Goal: Information Seeking & Learning: Compare options

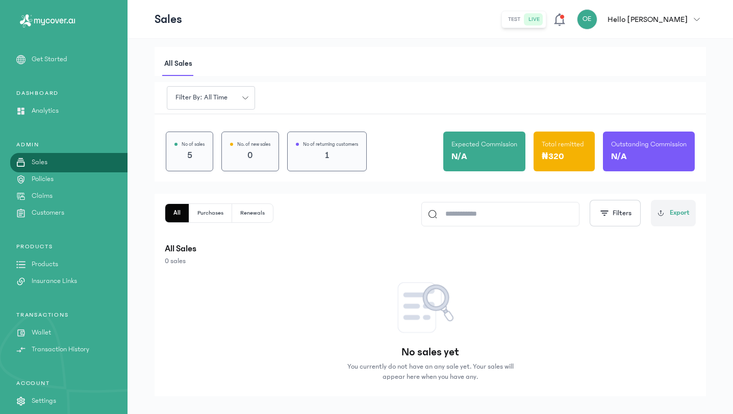
click at [47, 267] on p "Products" at bounding box center [45, 264] width 27 height 11
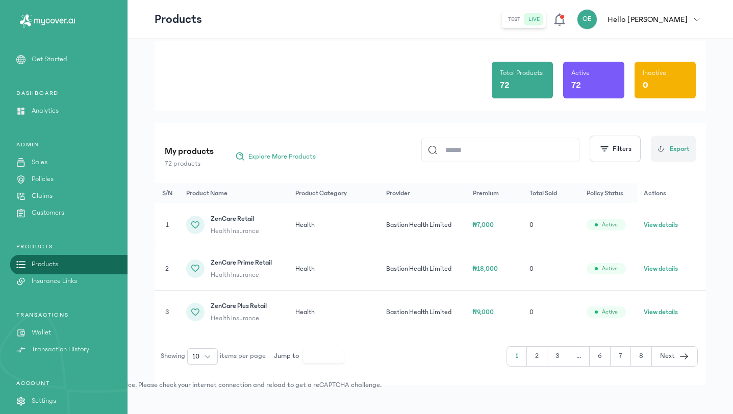
scroll to position [37, 0]
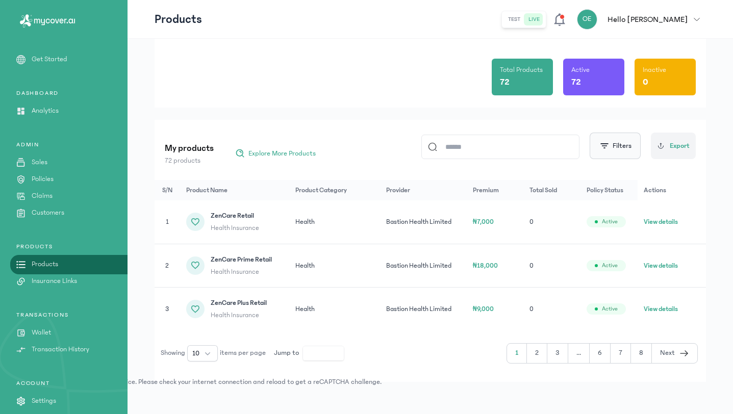
click at [623, 150] on button "Filters" at bounding box center [615, 146] width 51 height 27
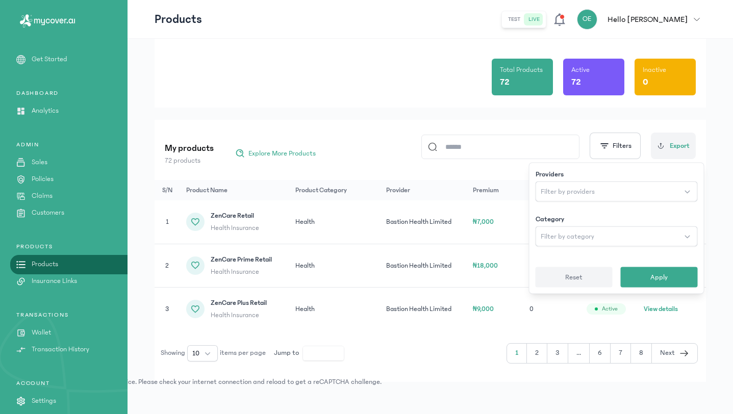
click at [583, 276] on button "Reset" at bounding box center [574, 277] width 77 height 20
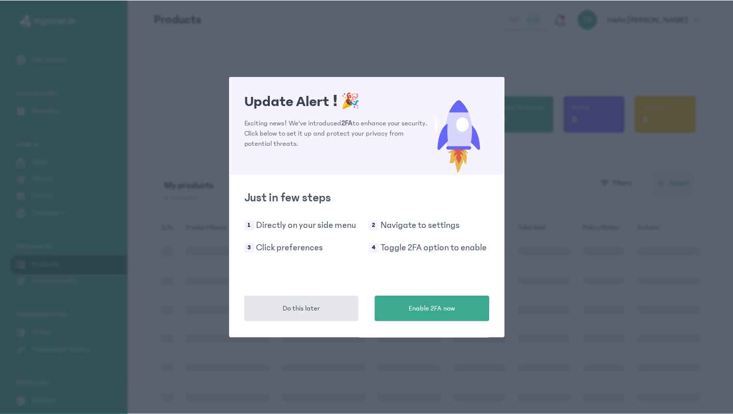
scroll to position [37, 0]
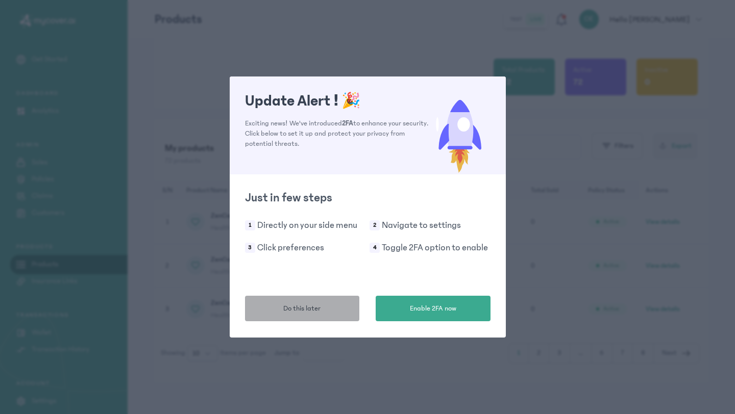
click at [308, 310] on span "Do this later" at bounding box center [301, 309] width 37 height 11
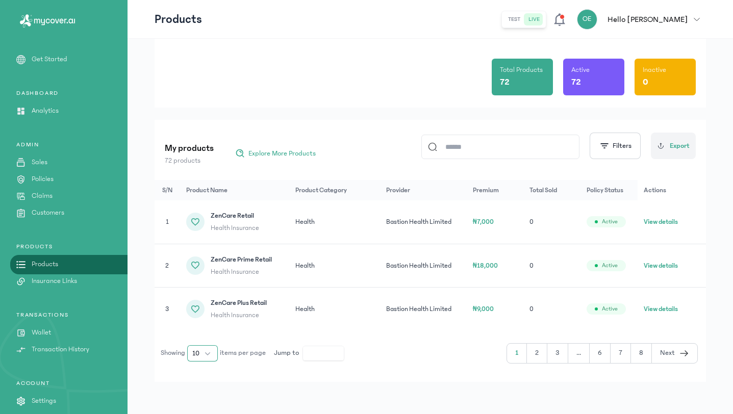
click at [210, 354] on button "10" at bounding box center [202, 353] width 31 height 16
click at [202, 328] on span "100" at bounding box center [198, 331] width 11 height 10
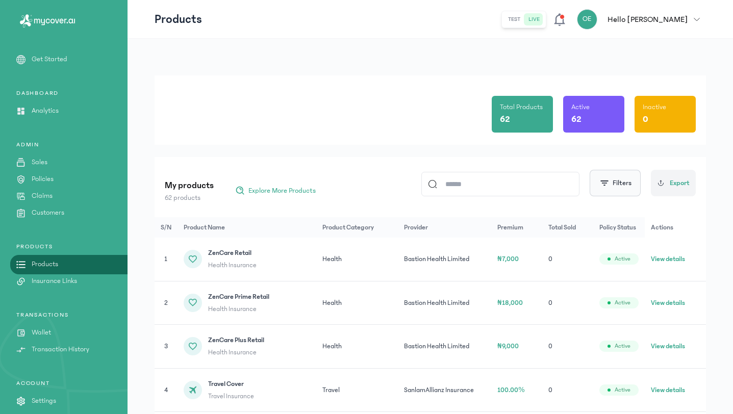
click at [619, 188] on button "Filters" at bounding box center [615, 183] width 51 height 27
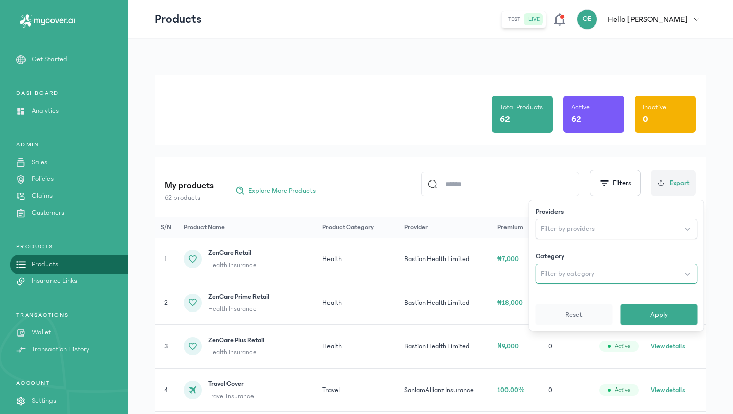
click at [639, 274] on button "Filter by category" at bounding box center [617, 274] width 162 height 20
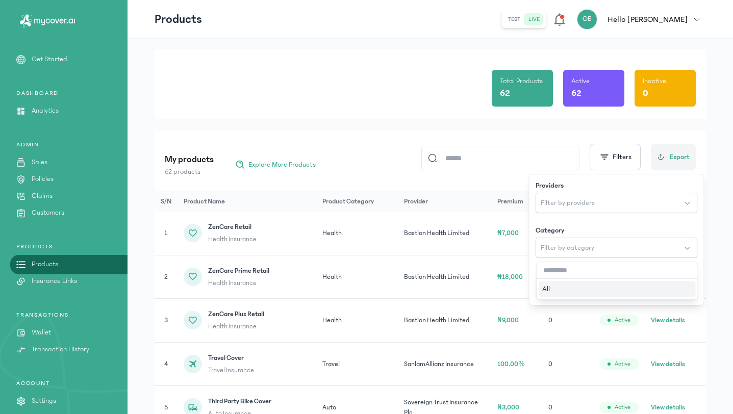
scroll to position [35, 0]
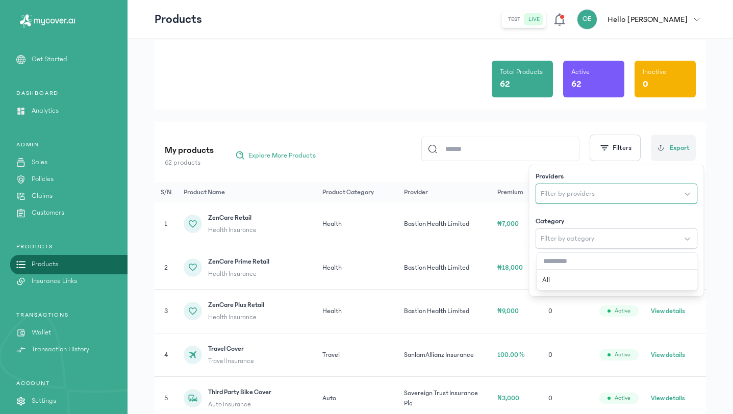
click at [599, 193] on button "Filter by providers" at bounding box center [617, 194] width 162 height 20
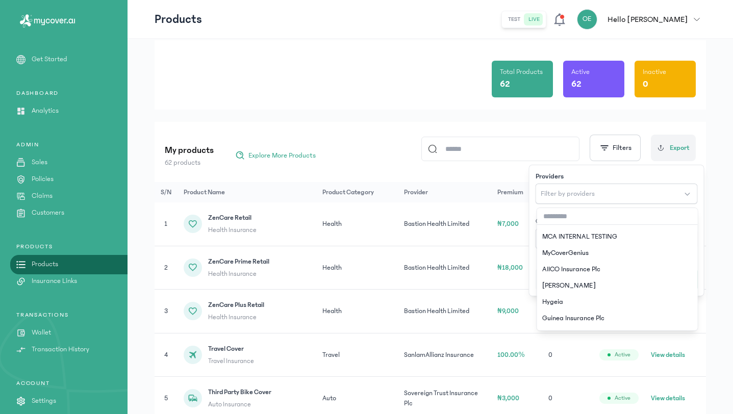
scroll to position [339, 0]
click at [452, 108] on div "Total Products 62 Active 62 Inactive 0" at bounding box center [430, 74] width 531 height 69
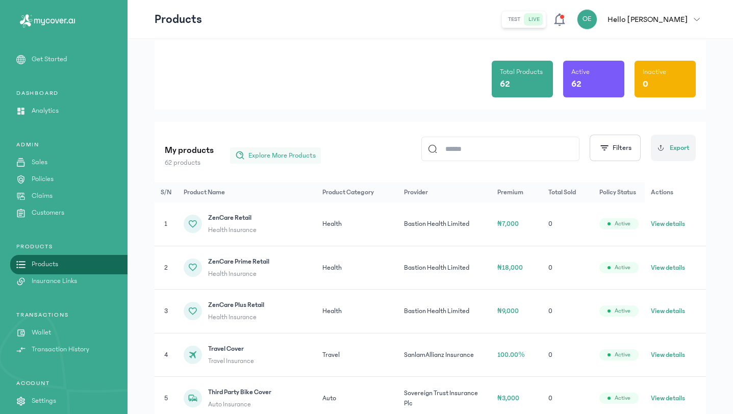
click at [274, 159] on span "Explore More Products" at bounding box center [281, 155] width 67 height 10
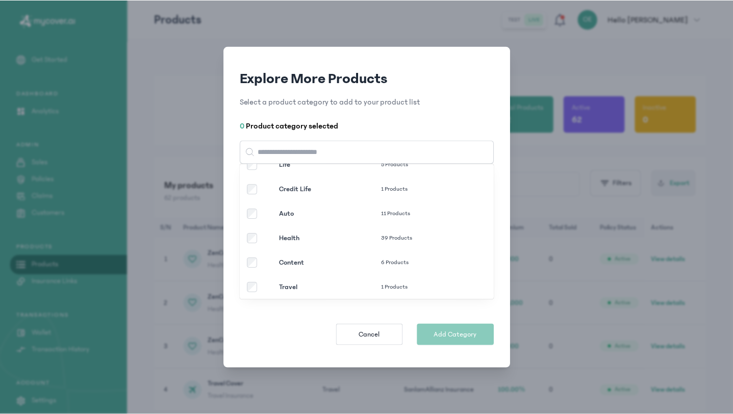
scroll to position [93, 0]
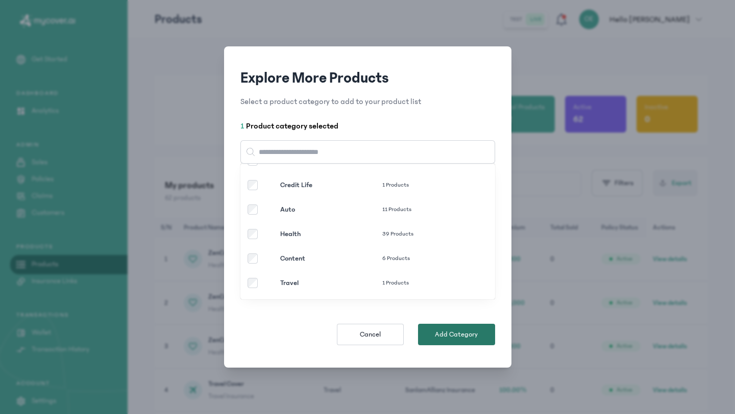
click at [443, 338] on span "Add Category" at bounding box center [456, 335] width 43 height 10
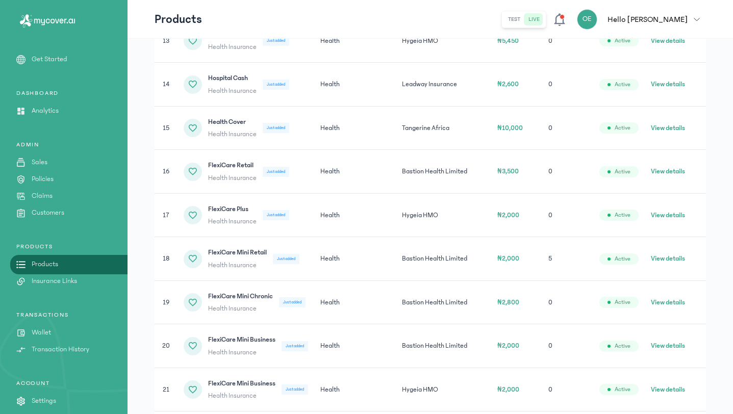
scroll to position [773, 0]
click at [672, 253] on button "View details" at bounding box center [668, 258] width 34 height 10
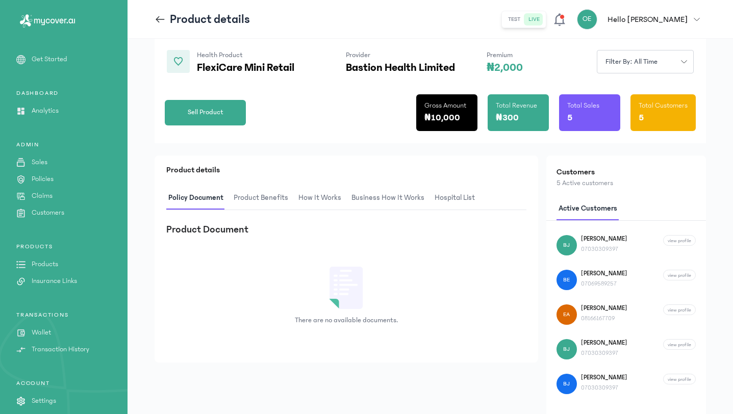
scroll to position [92, 0]
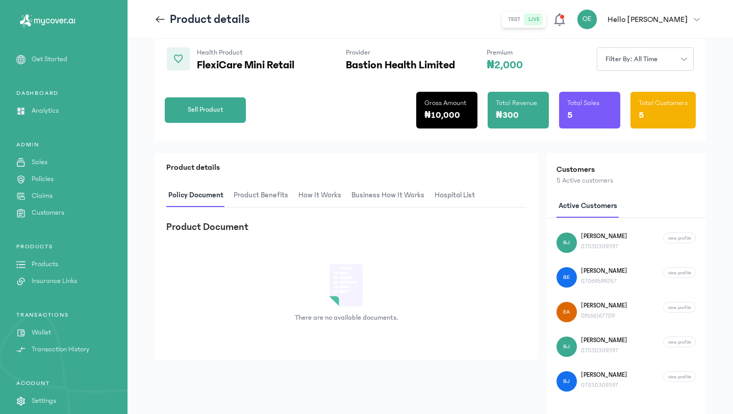
click at [266, 197] on span "Product Benefits" at bounding box center [261, 196] width 59 height 24
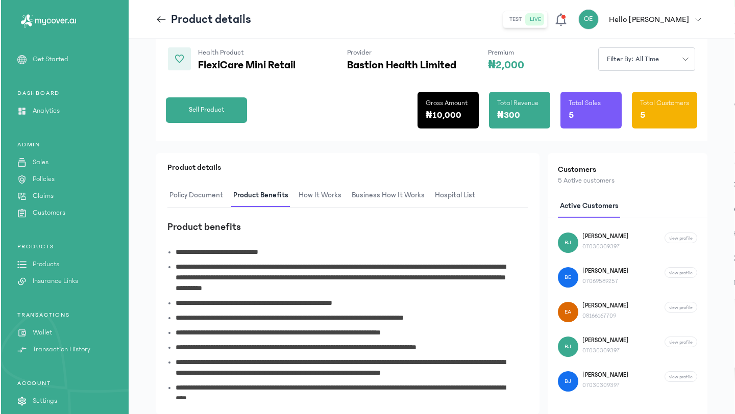
scroll to position [0, 0]
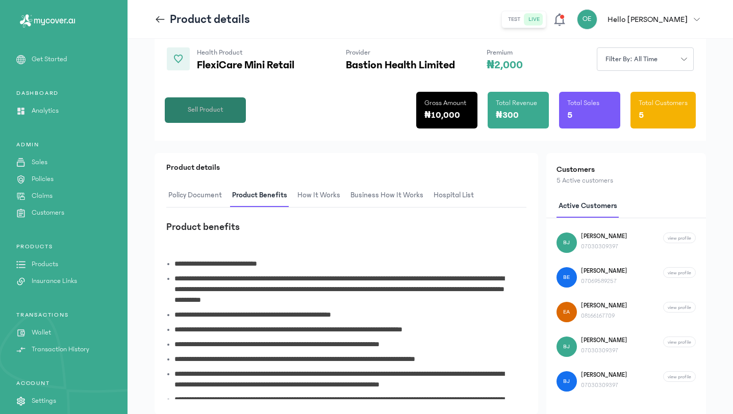
click at [221, 113] on span "Sell Product" at bounding box center [206, 110] width 36 height 11
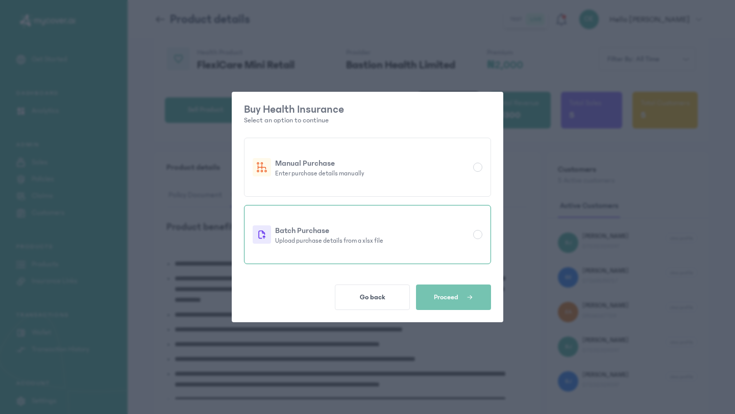
click at [351, 239] on p "Upload purchase details from a xlsx file" at bounding box center [372, 241] width 194 height 8
click at [454, 300] on span "Proceed" at bounding box center [446, 297] width 24 height 8
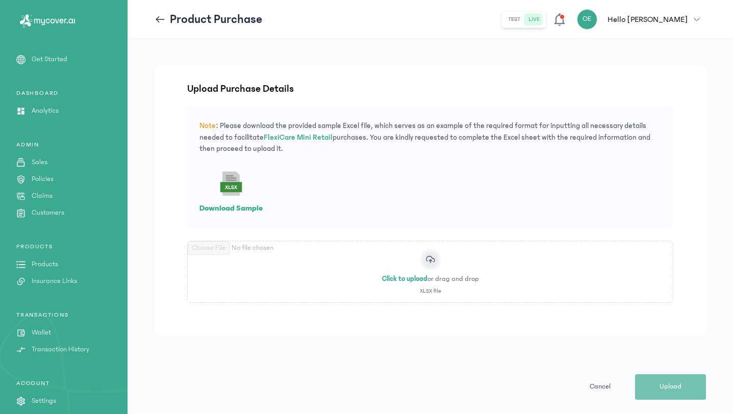
click at [597, 389] on span "Cancel" at bounding box center [600, 387] width 21 height 11
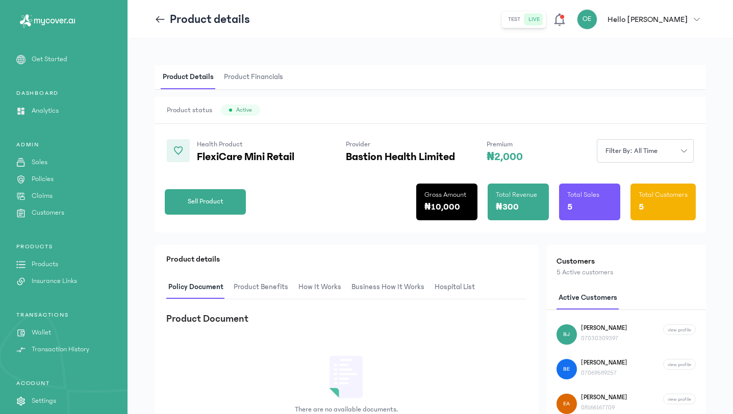
click at [263, 77] on span "Product Financials" at bounding box center [253, 77] width 63 height 24
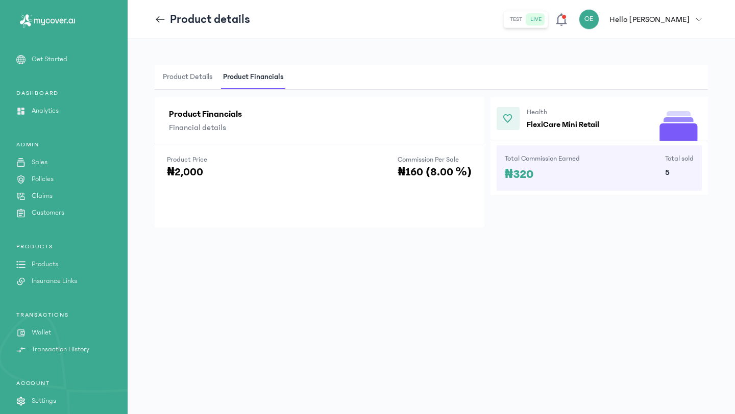
click at [580, 120] on h4 "FlexiCare Mini Retail" at bounding box center [562, 124] width 72 height 12
click at [190, 84] on span "Product Details" at bounding box center [188, 77] width 54 height 24
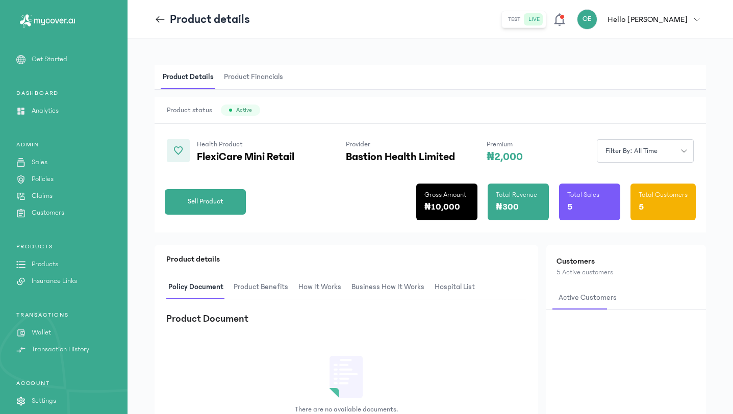
click at [159, 22] on icon at bounding box center [158, 19] width 4 height 7
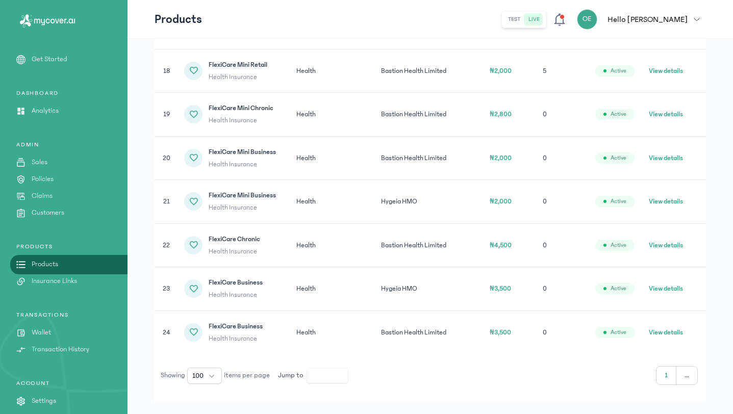
scroll to position [927, 0]
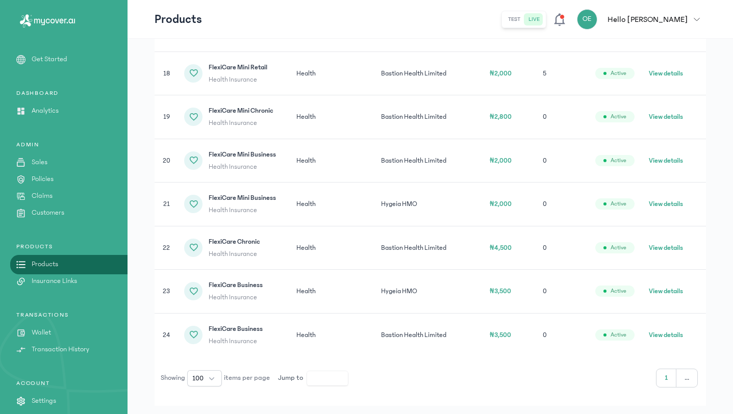
click at [665, 334] on button "View details" at bounding box center [666, 335] width 34 height 10
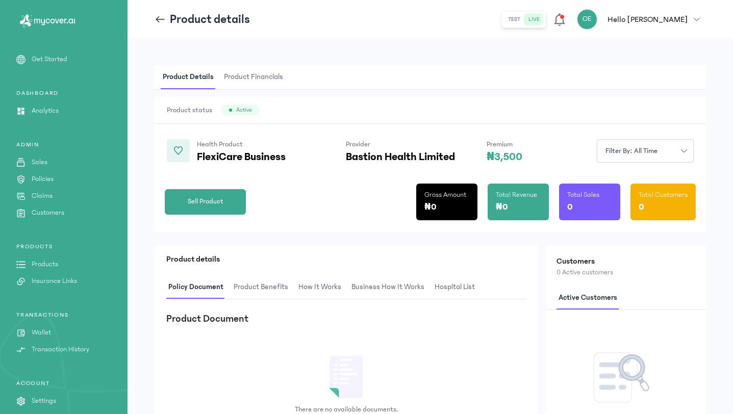
click at [268, 286] on span "Product Benefits" at bounding box center [261, 287] width 59 height 24
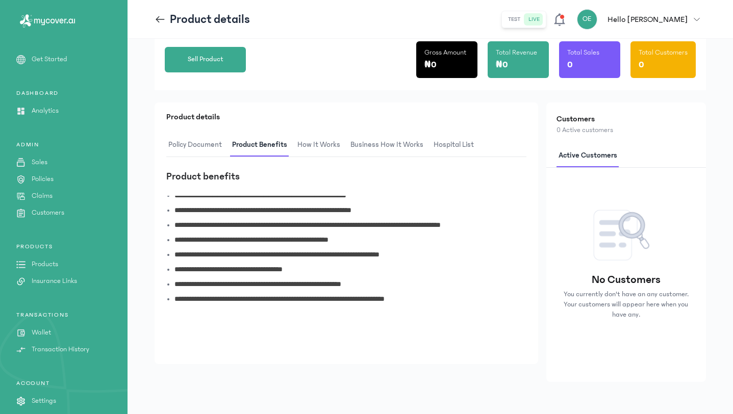
scroll to position [253, 0]
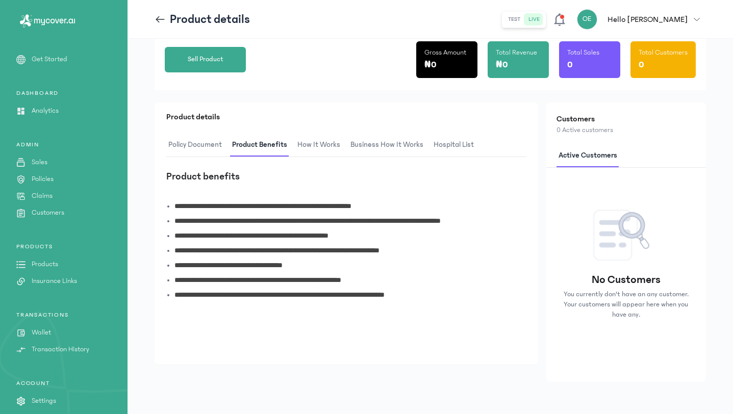
click at [161, 19] on icon at bounding box center [160, 19] width 11 height 11
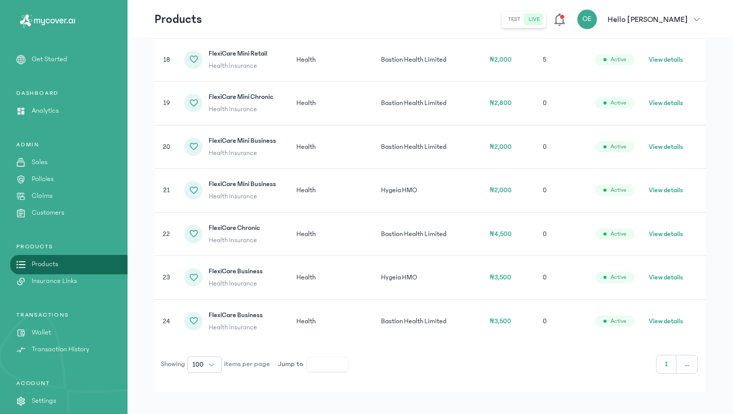
scroll to position [952, 0]
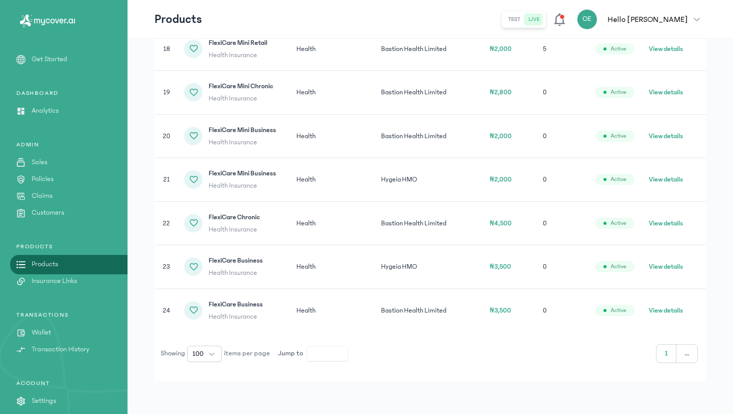
click at [665, 179] on button "View details" at bounding box center [666, 179] width 34 height 10
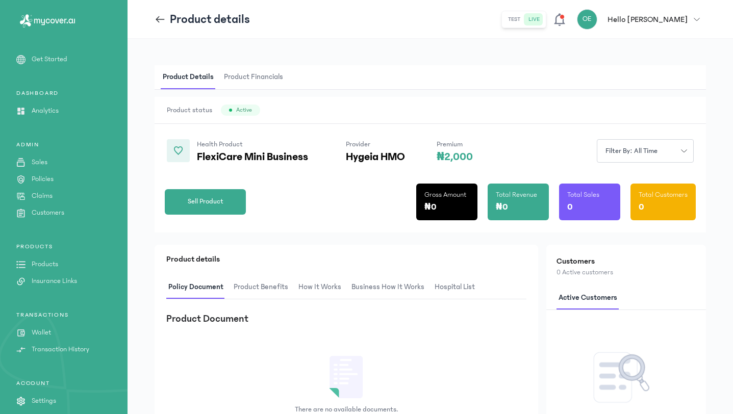
click at [158, 18] on icon at bounding box center [158, 19] width 4 height 7
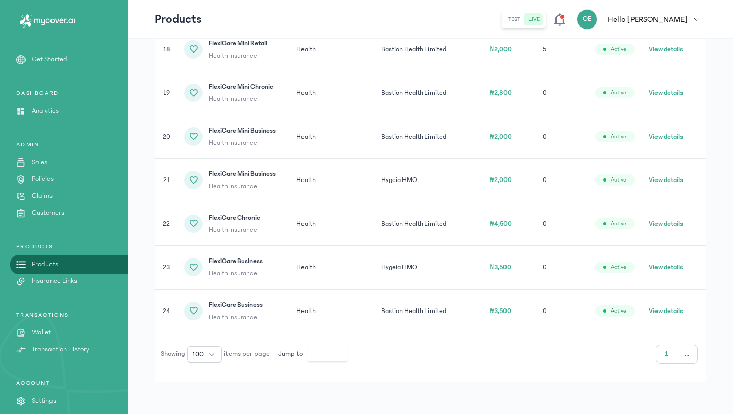
scroll to position [952, 0]
click at [674, 132] on button "View details" at bounding box center [666, 136] width 34 height 10
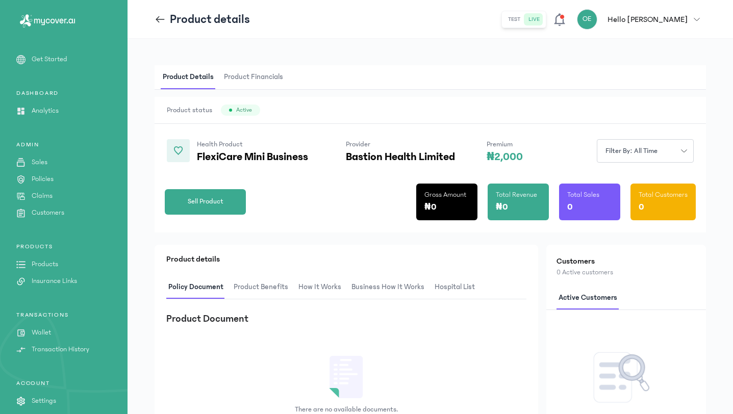
click at [159, 21] on icon at bounding box center [158, 19] width 4 height 7
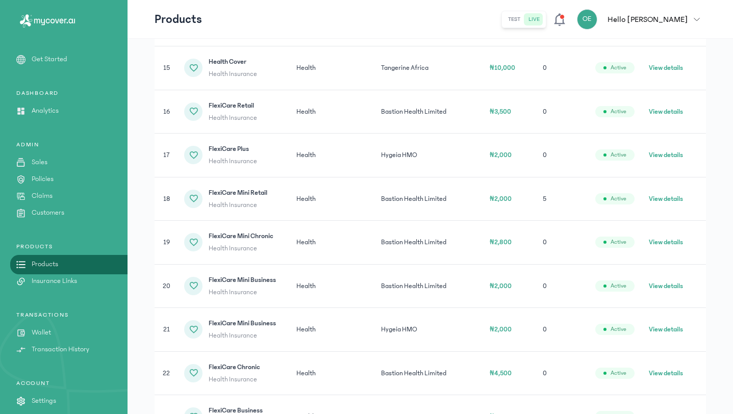
scroll to position [801, 0]
click at [677, 242] on button "View details" at bounding box center [666, 243] width 34 height 10
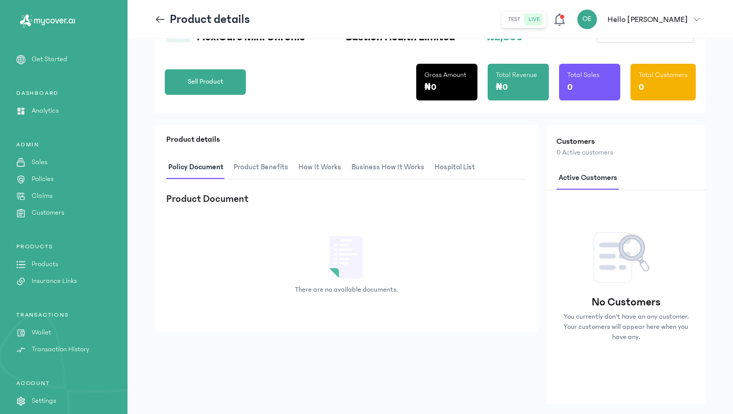
scroll to position [130, 0]
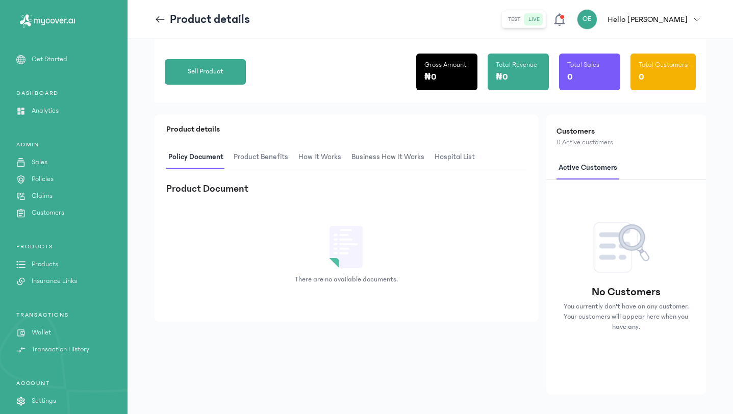
click at [265, 154] on span "Product Benefits" at bounding box center [261, 157] width 59 height 24
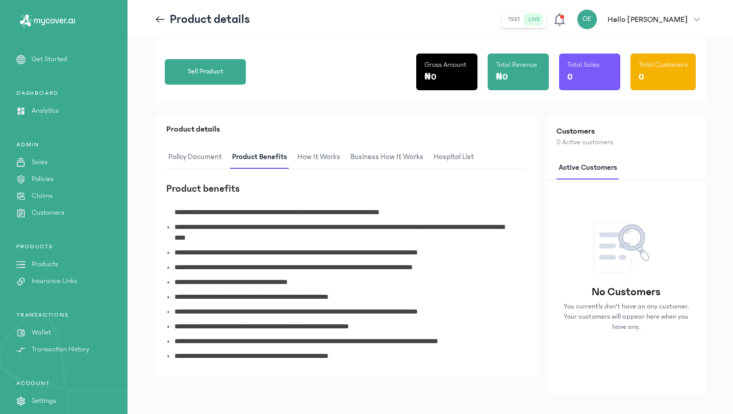
scroll to position [0, 0]
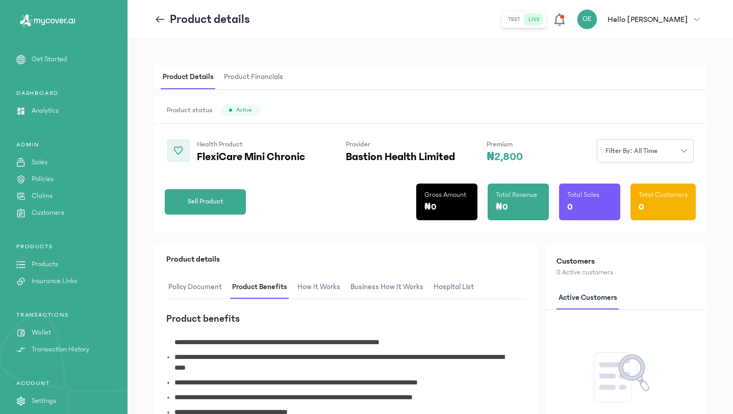
click at [158, 21] on icon at bounding box center [158, 19] width 4 height 7
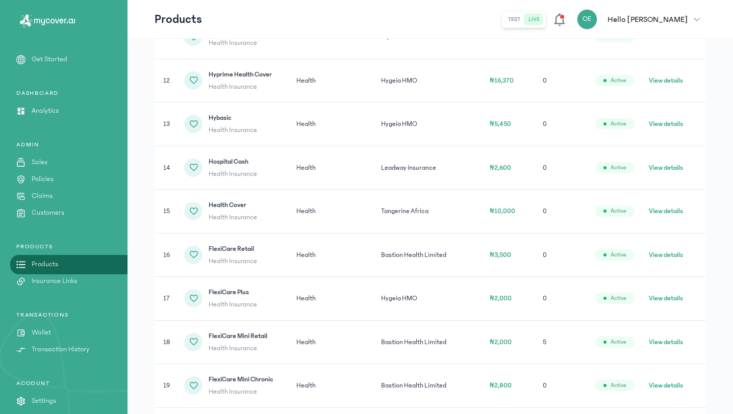
scroll to position [672, 0]
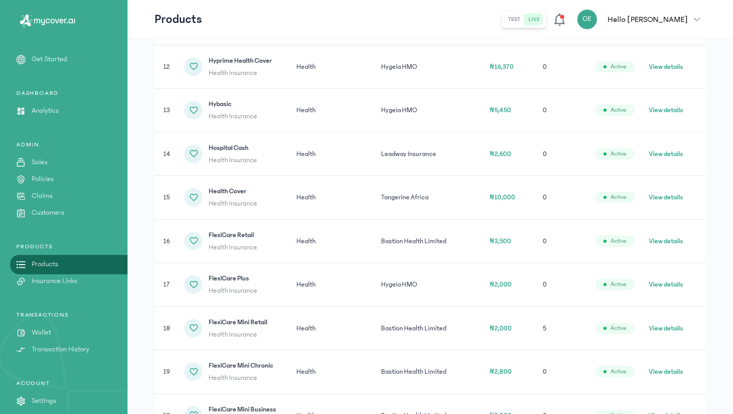
click at [676, 329] on button "View details" at bounding box center [666, 328] width 34 height 10
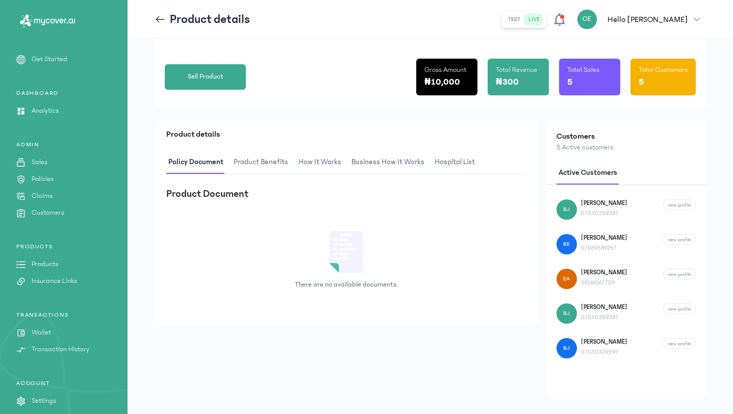
scroll to position [127, 0]
